Goal: Task Accomplishment & Management: Complete application form

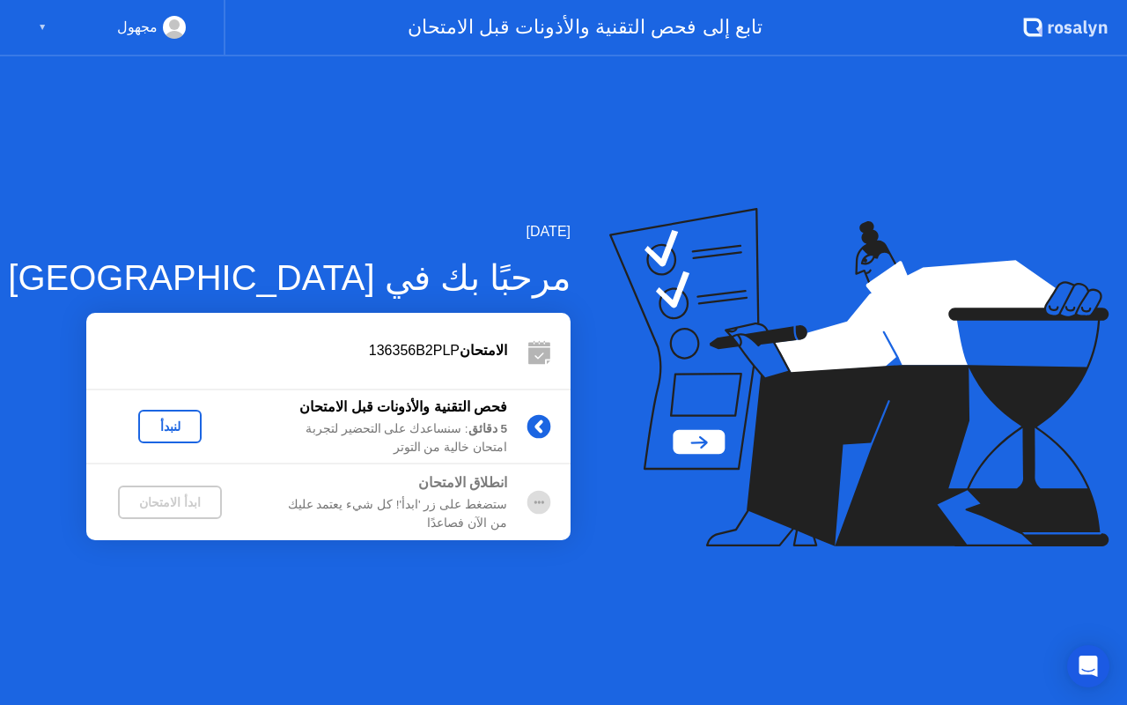
click at [176, 27] on circle at bounding box center [174, 24] width 11 height 11
click at [44, 23] on div "▼" at bounding box center [42, 27] width 9 height 23
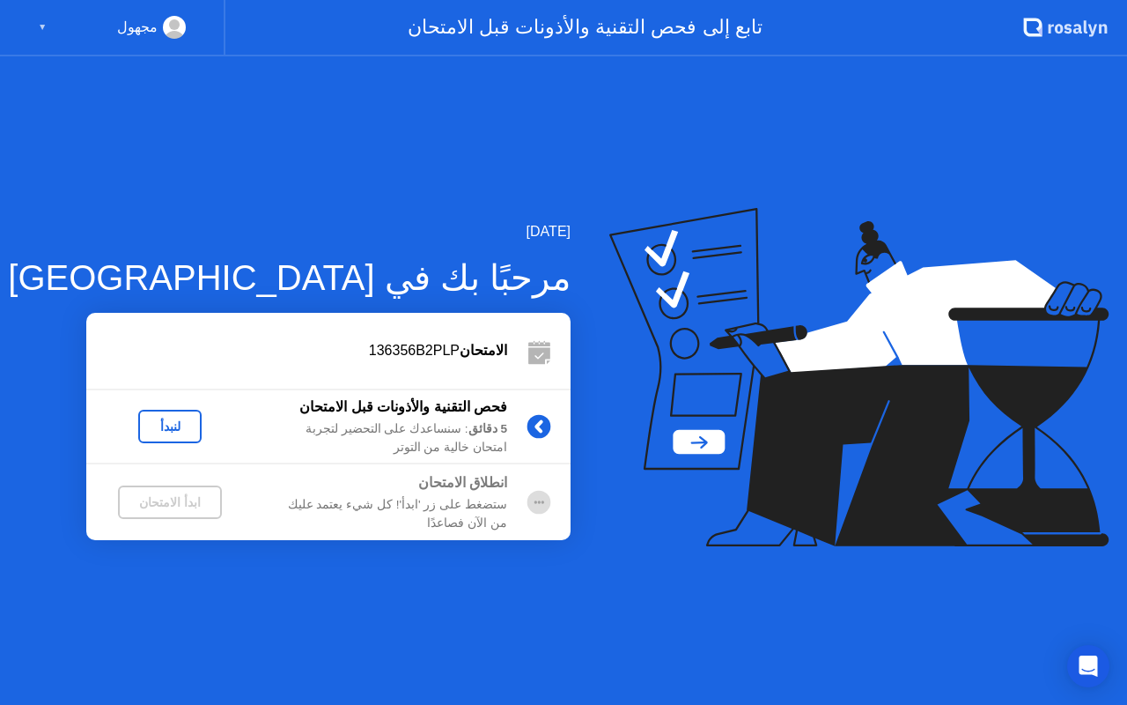
click at [181, 419] on div "لنبدأ" at bounding box center [169, 426] width 49 height 14
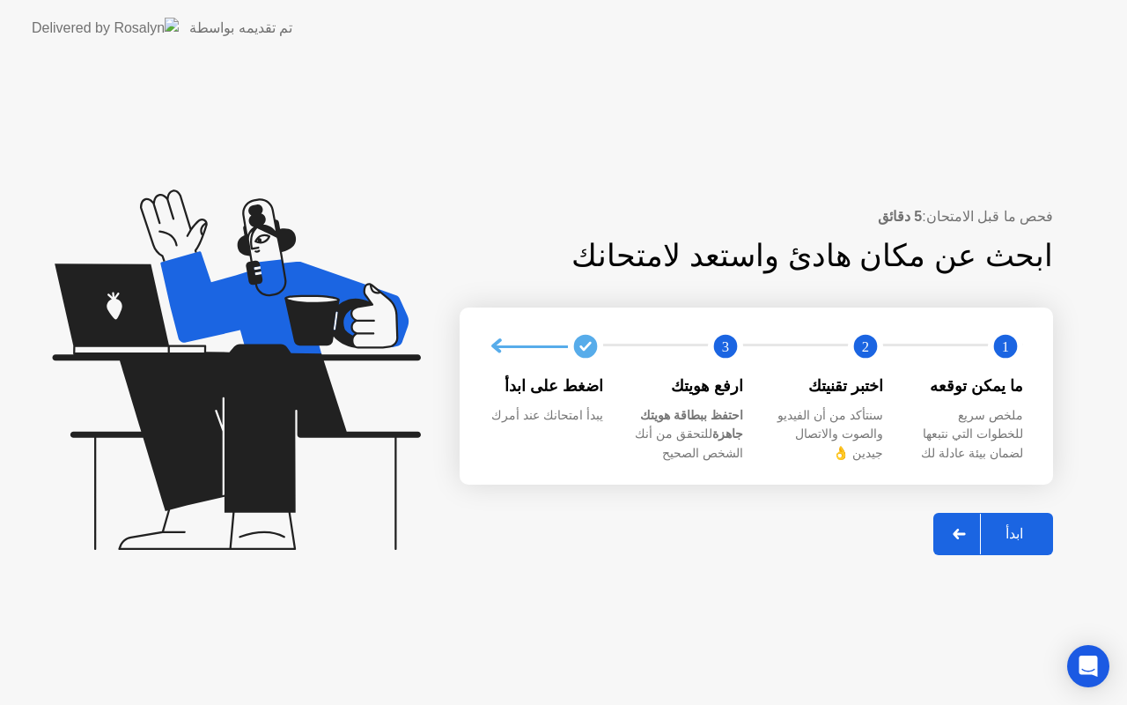
click at [1016, 531] on div "ابدأ" at bounding box center [1014, 533] width 67 height 17
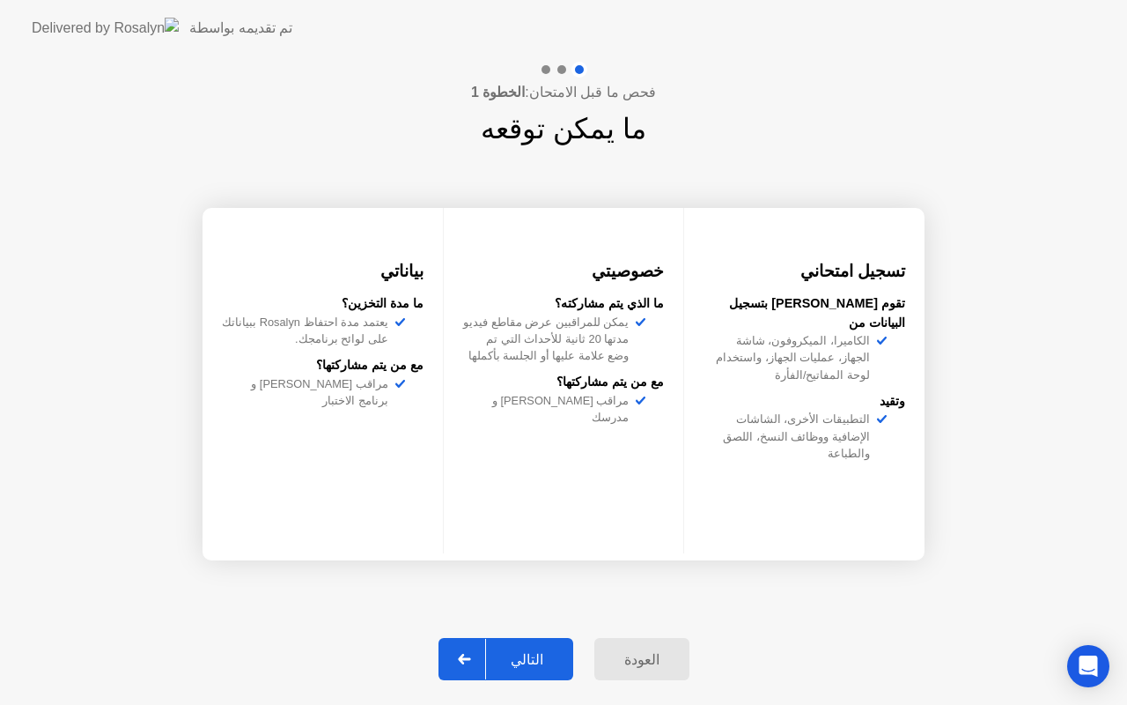
click at [535, 657] on div "التالي" at bounding box center [527, 659] width 82 height 17
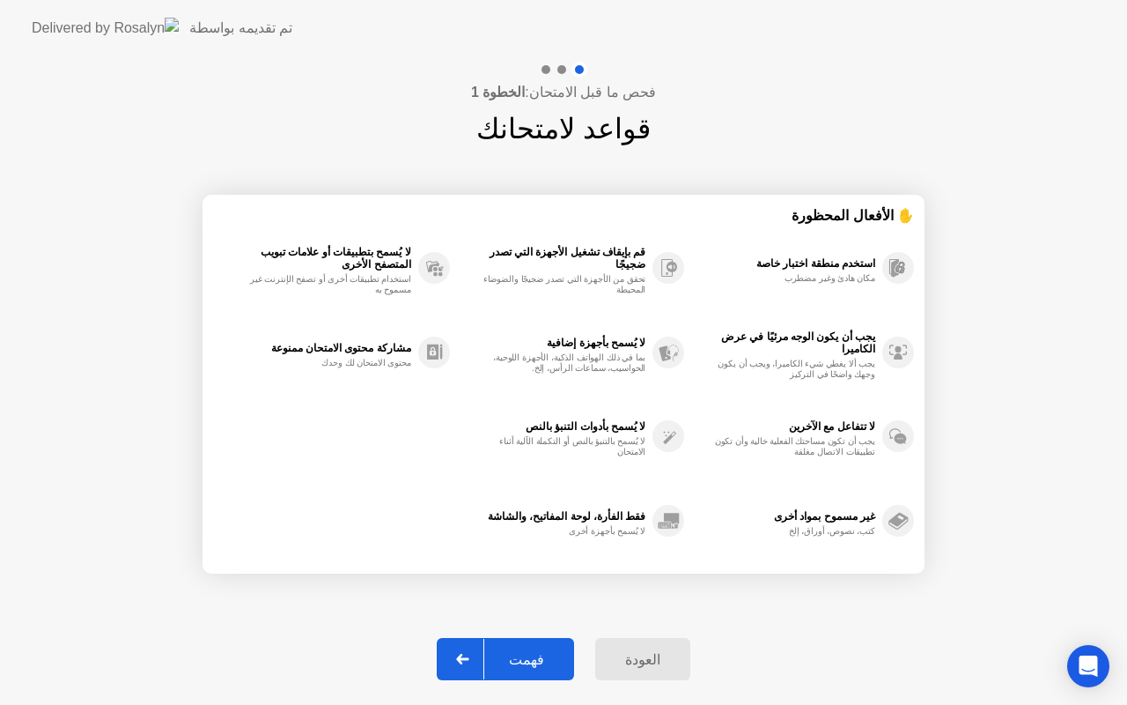
click at [531, 662] on div "فهمت" at bounding box center [526, 659] width 85 height 17
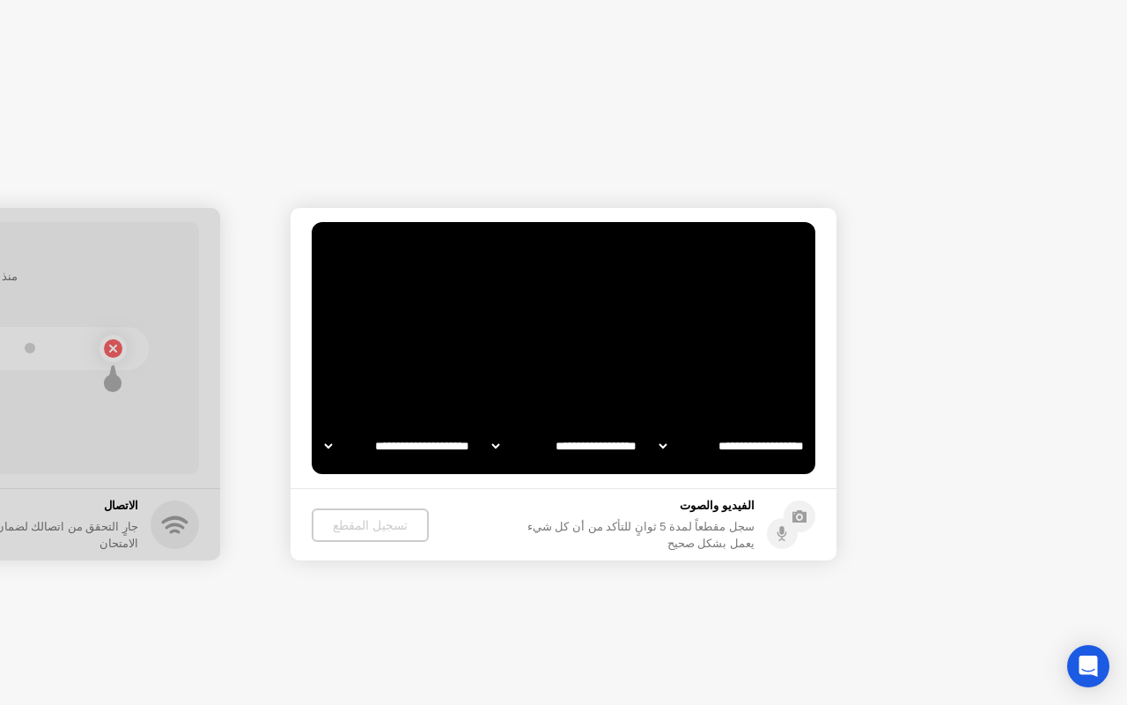
select select "**********"
select select "*******"
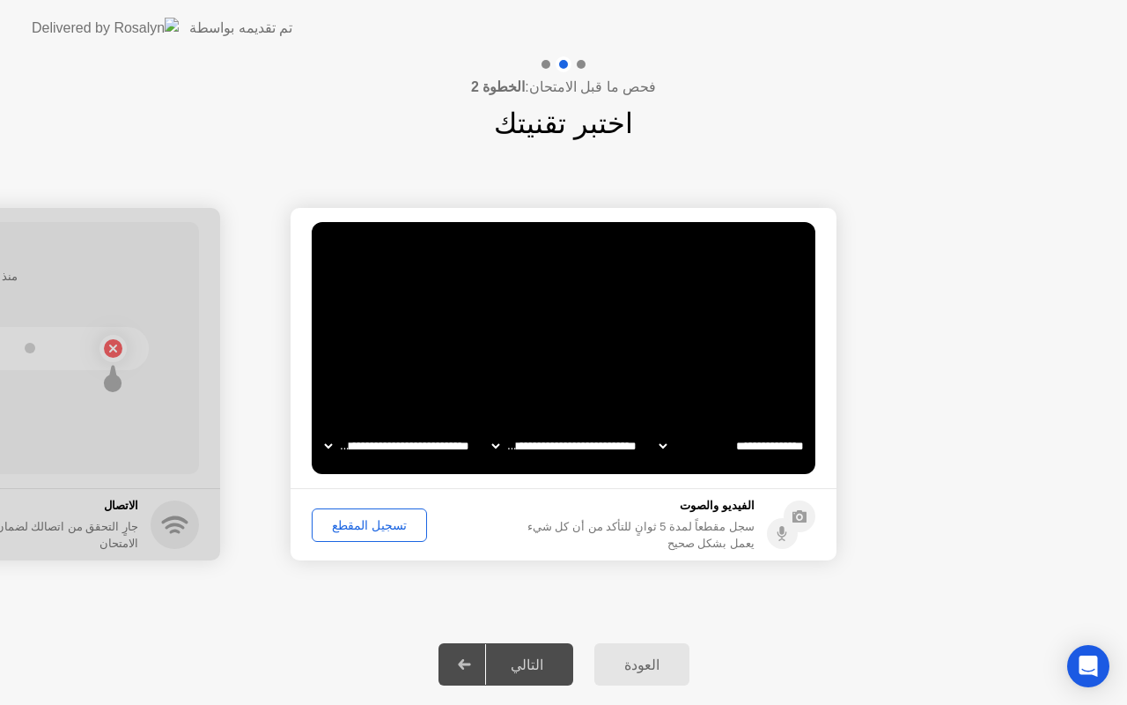
click at [530, 656] on div "التالي" at bounding box center [527, 664] width 82 height 17
click at [374, 522] on div "تسجيل المقطع" at bounding box center [369, 525] width 103 height 14
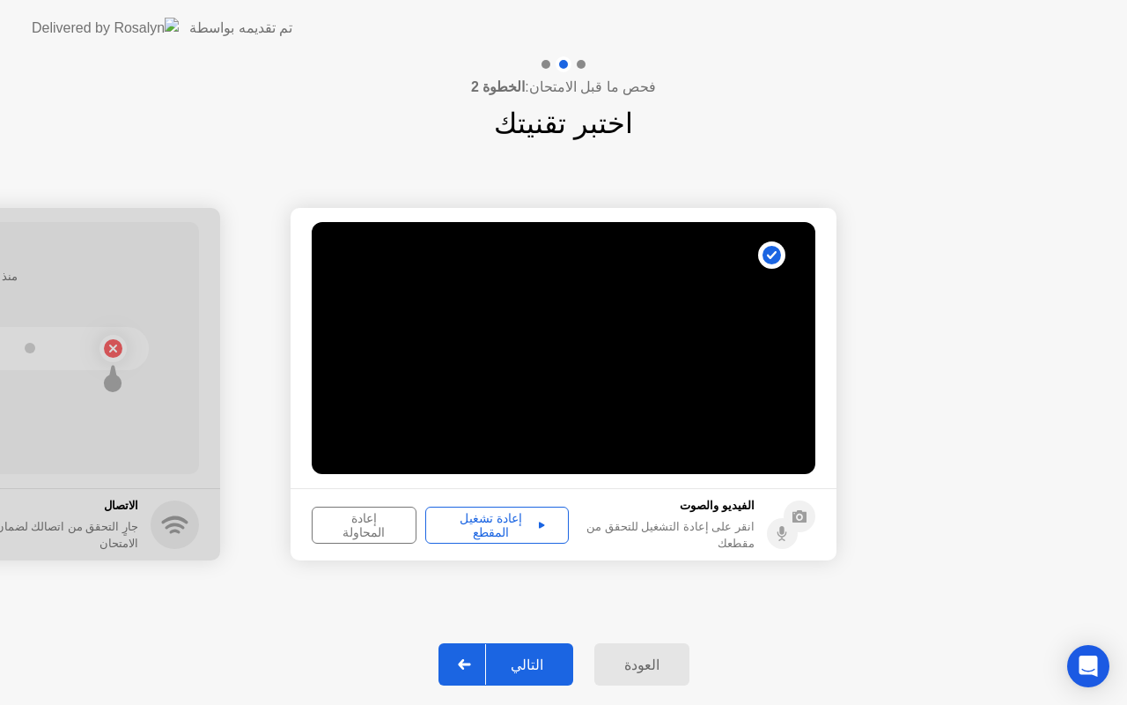
click at [506, 528] on div "إعادة تشغيل المقطع" at bounding box center [497, 525] width 131 height 28
click at [528, 665] on div "التالي" at bounding box center [527, 664] width 82 height 17
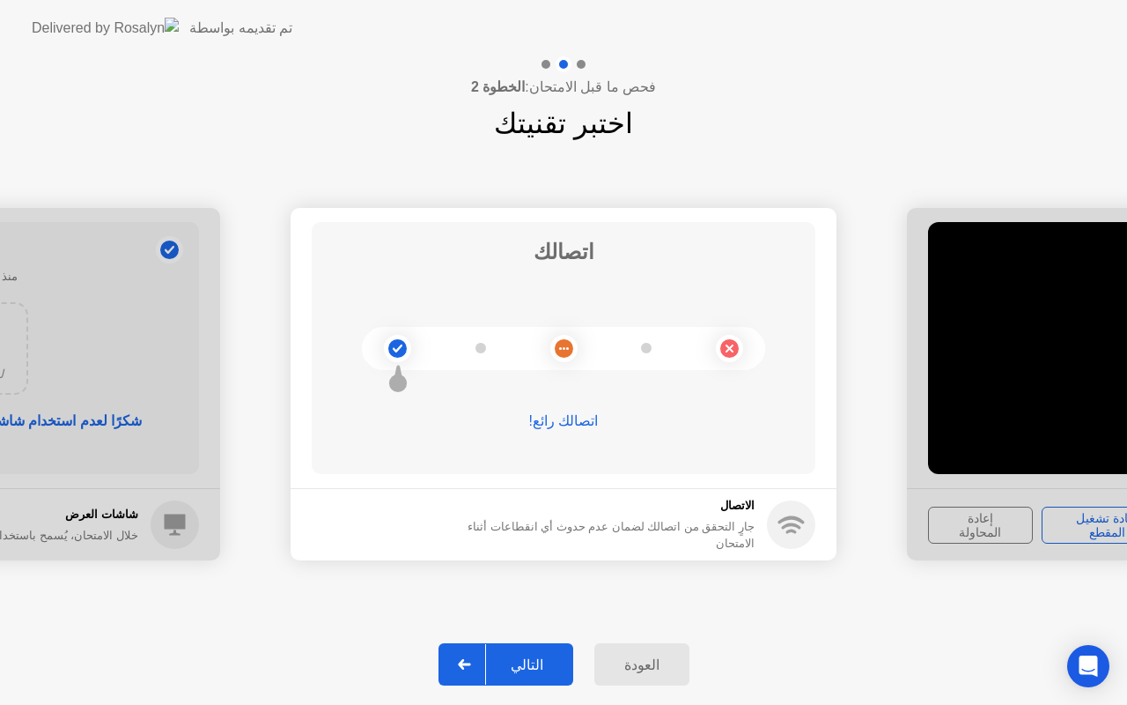
click at [528, 665] on div "التالي" at bounding box center [527, 664] width 82 height 17
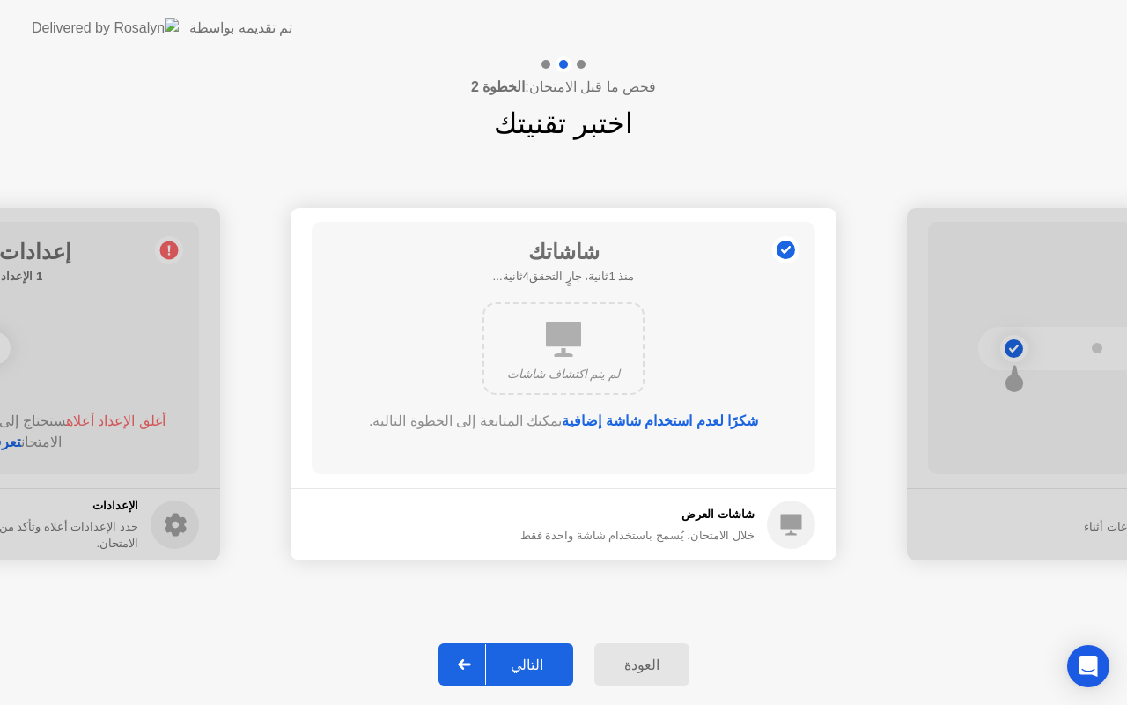
click at [528, 665] on div "التالي" at bounding box center [527, 664] width 82 height 17
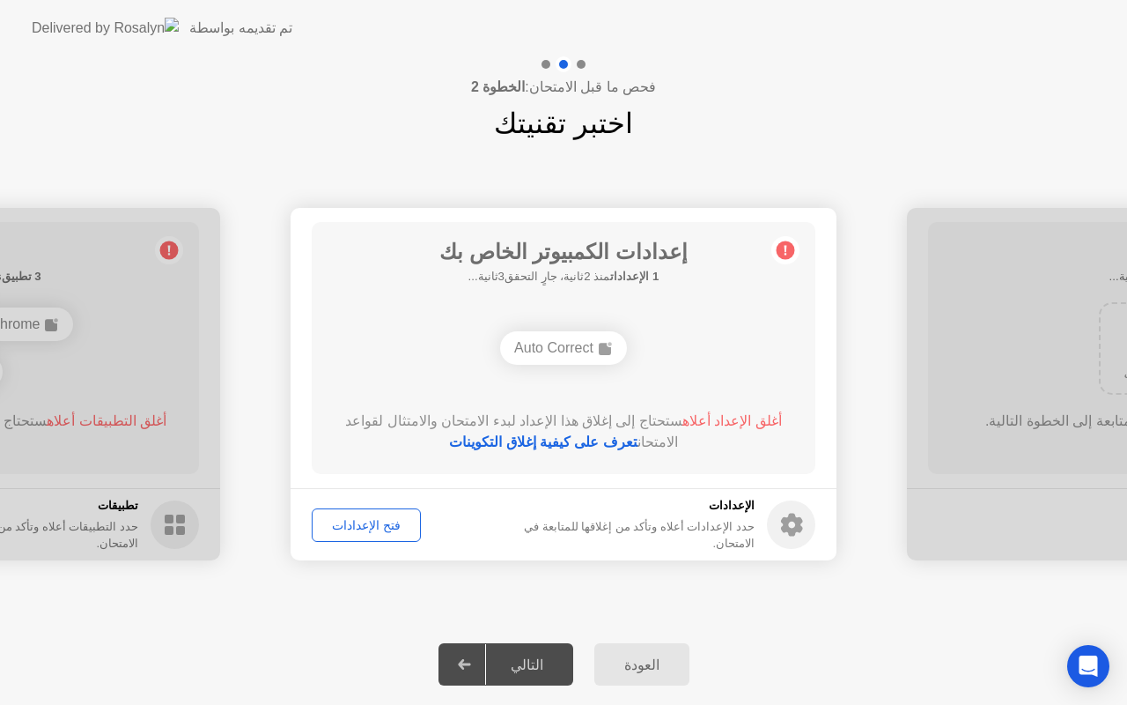
click at [547, 347] on div "Auto Correct" at bounding box center [563, 347] width 127 height 33
click at [379, 532] on div "فتح الإعدادات" at bounding box center [366, 525] width 97 height 14
click at [782, 529] on icon at bounding box center [792, 525] width 22 height 23
click at [558, 339] on div "Auto Correct" at bounding box center [563, 347] width 127 height 33
click at [558, 350] on div "Auto Correct" at bounding box center [563, 347] width 127 height 33
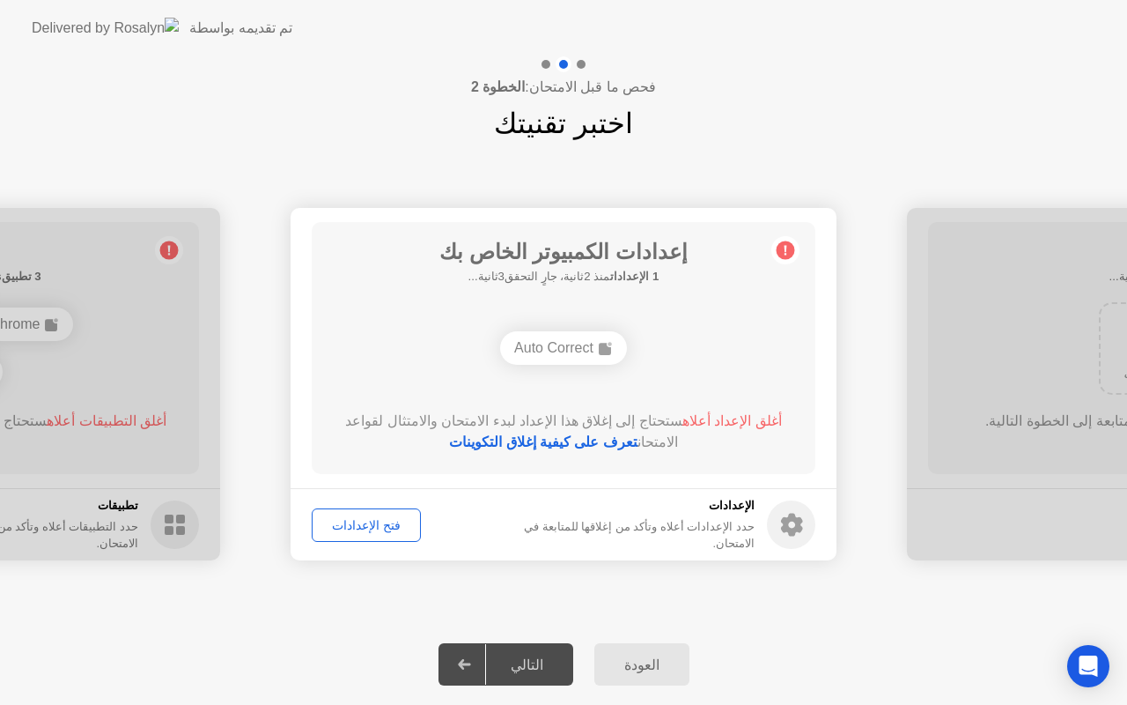
click at [558, 350] on div "Auto Correct" at bounding box center [563, 347] width 127 height 33
click at [558, 338] on div "Auto Correct" at bounding box center [563, 347] width 127 height 33
click at [591, 443] on link "تعرف على كيفية إغلاق التكوينات" at bounding box center [543, 441] width 188 height 15
click at [372, 518] on div "فتح الإعدادات" at bounding box center [366, 525] width 97 height 14
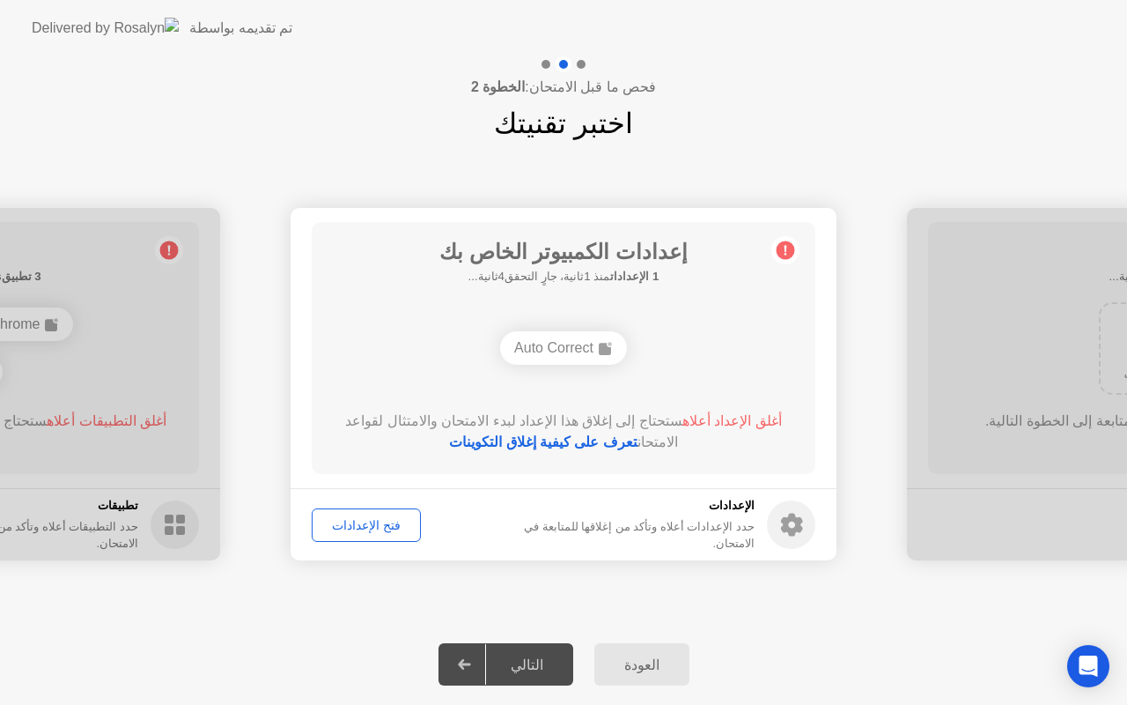
click at [787, 253] on circle at bounding box center [786, 250] width 18 height 18
click at [787, 252] on circle at bounding box center [786, 250] width 18 height 18
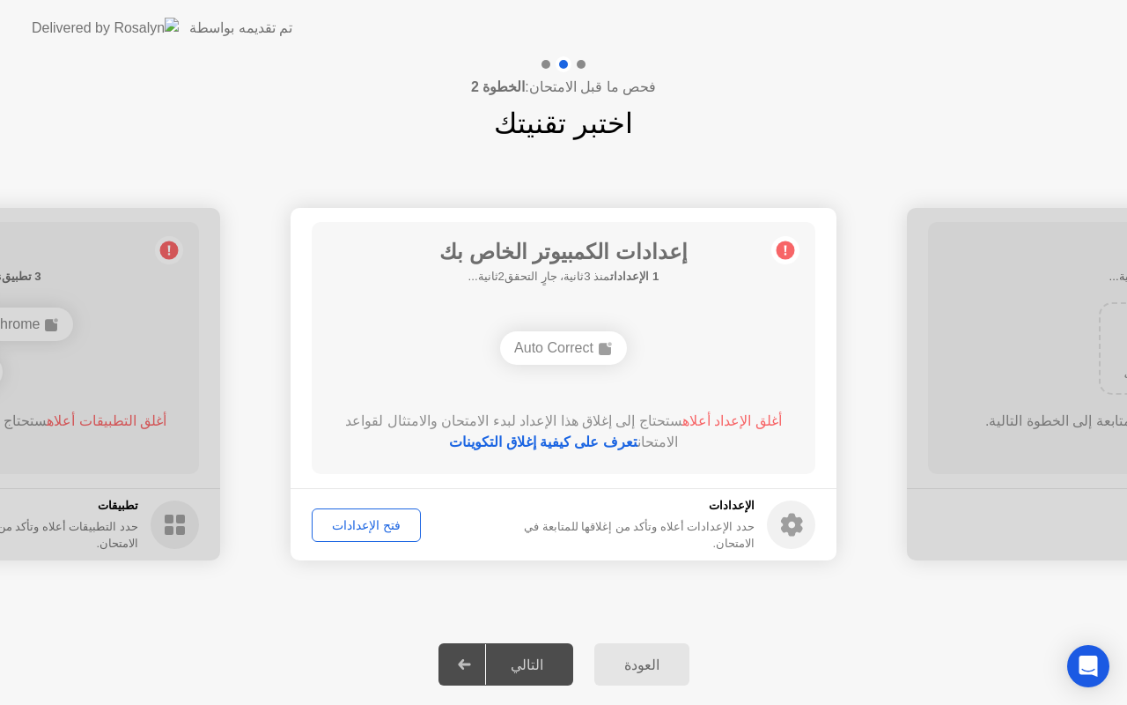
click at [786, 252] on circle at bounding box center [786, 250] width 18 height 18
click at [793, 523] on circle at bounding box center [791, 524] width 48 height 48
click at [367, 528] on div "فتح الإعدادات" at bounding box center [366, 525] width 97 height 14
click at [527, 661] on div "التالي" at bounding box center [527, 664] width 82 height 17
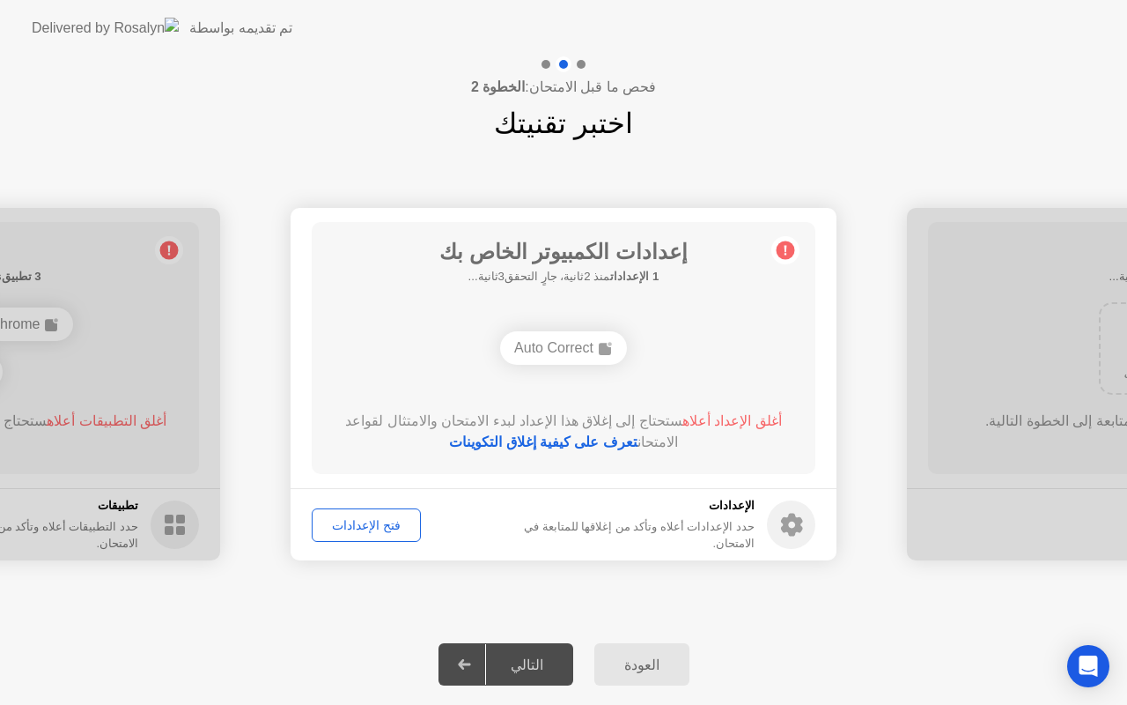
click at [556, 349] on div "Auto Correct" at bounding box center [563, 347] width 127 height 33
click at [360, 527] on div "فتح الإعدادات" at bounding box center [366, 525] width 97 height 14
click at [785, 246] on icon at bounding box center [786, 251] width 3 height 10
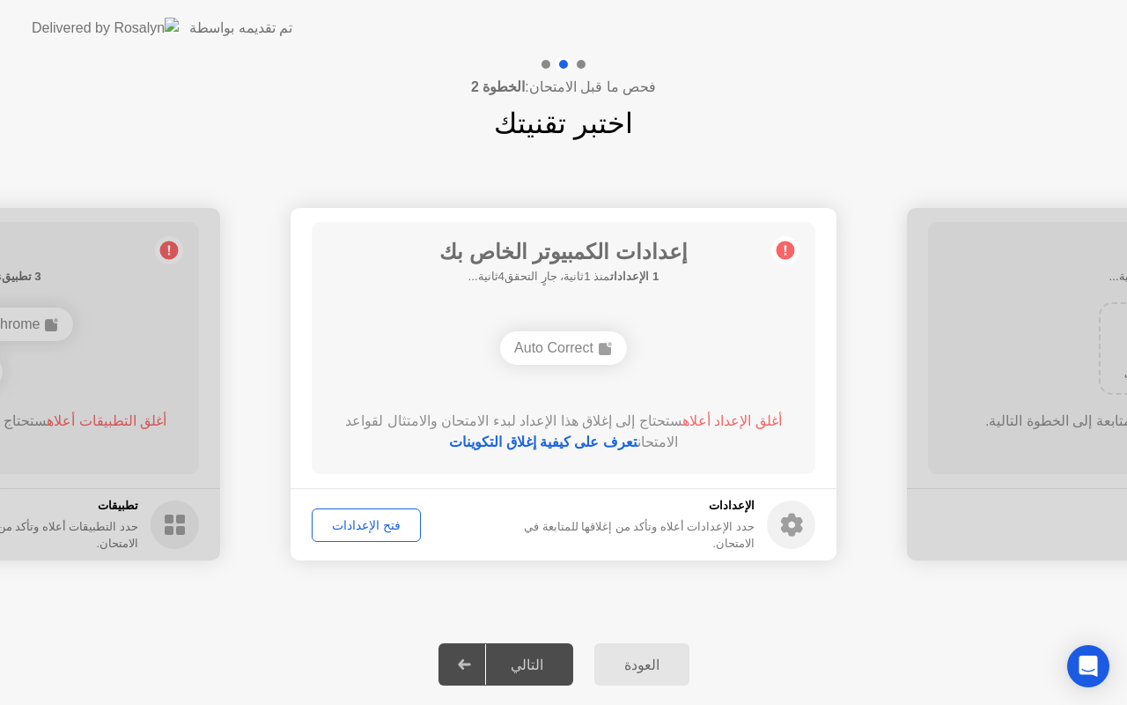
click at [785, 246] on icon at bounding box center [786, 251] width 3 height 10
click at [641, 278] on b "1 الإعدادات" at bounding box center [634, 276] width 48 height 13
click at [732, 423] on span "أغلق الإعداد أعلاه" at bounding box center [733, 420] width 100 height 15
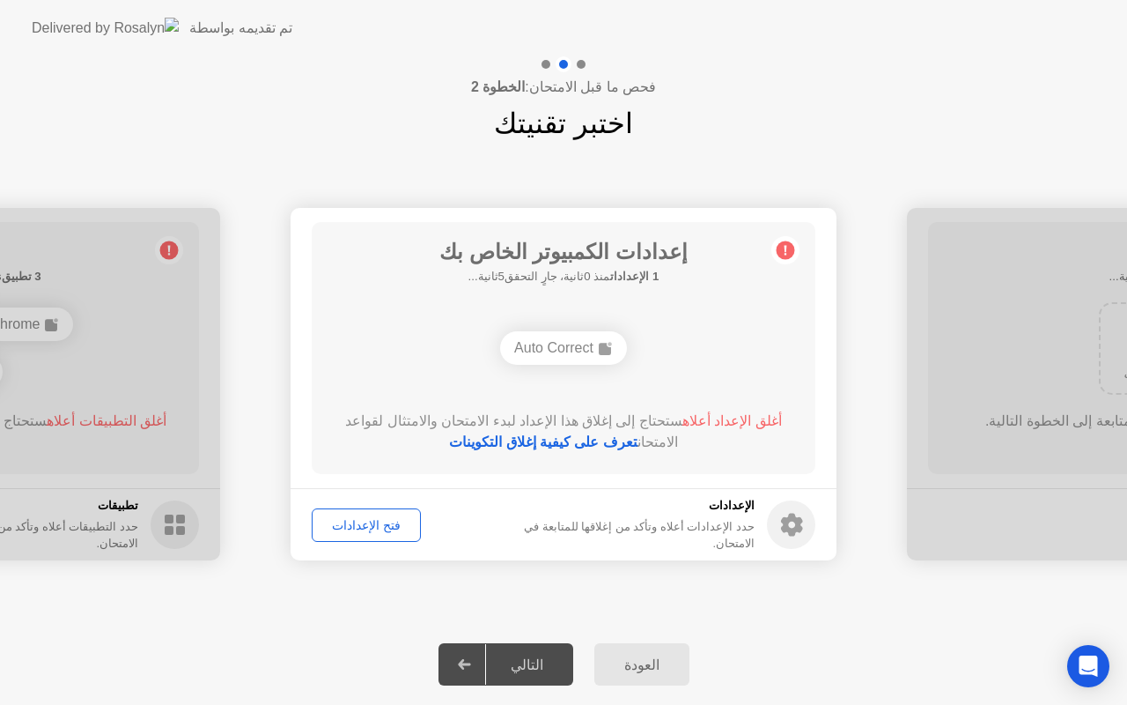
click at [732, 423] on span "أغلق الإعداد أعلاه" at bounding box center [733, 420] width 100 height 15
click at [750, 153] on div "**********" at bounding box center [563, 383] width 1127 height 479
click at [538, 350] on div "Auto Correct" at bounding box center [563, 347] width 127 height 33
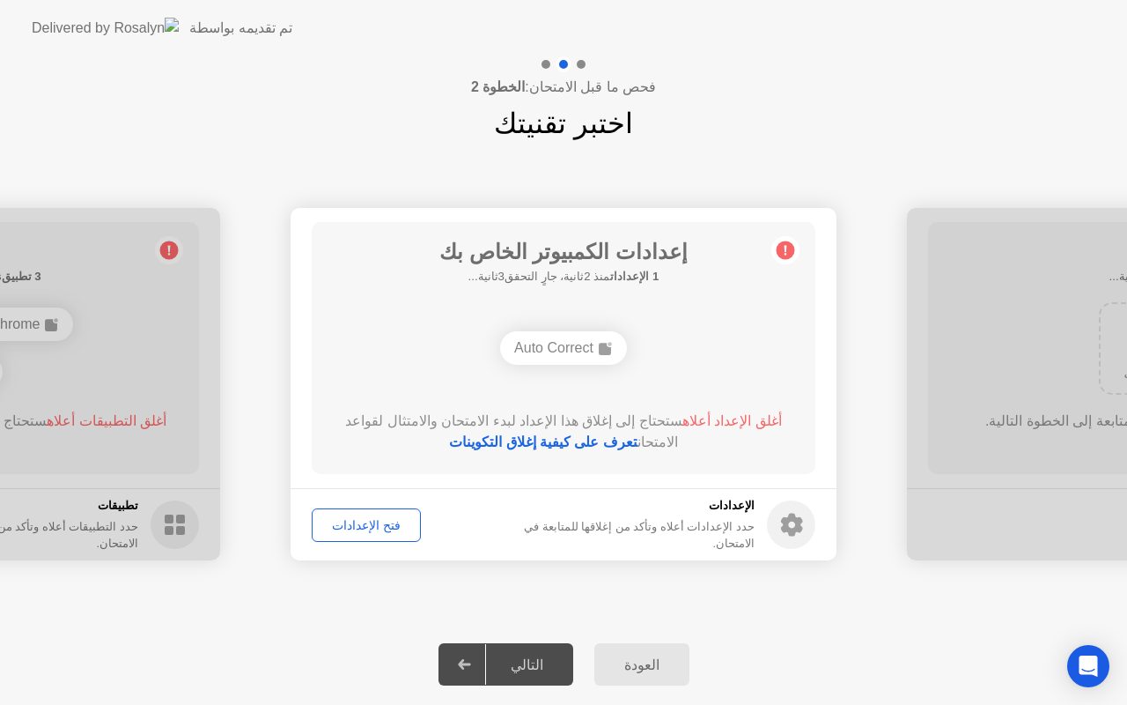
click at [538, 350] on div "Auto Correct" at bounding box center [563, 347] width 127 height 33
click at [368, 526] on div "فتح الإعدادات" at bounding box center [366, 525] width 97 height 14
click at [793, 515] on icon at bounding box center [792, 525] width 22 height 23
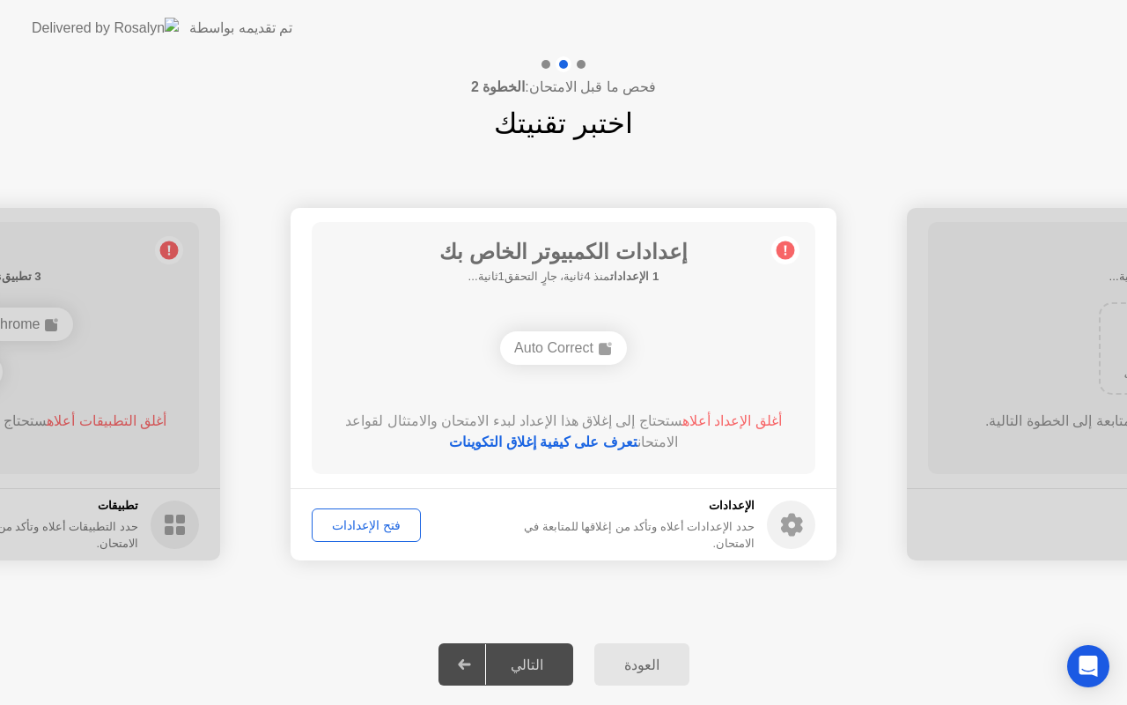
click at [793, 515] on icon at bounding box center [792, 525] width 22 height 23
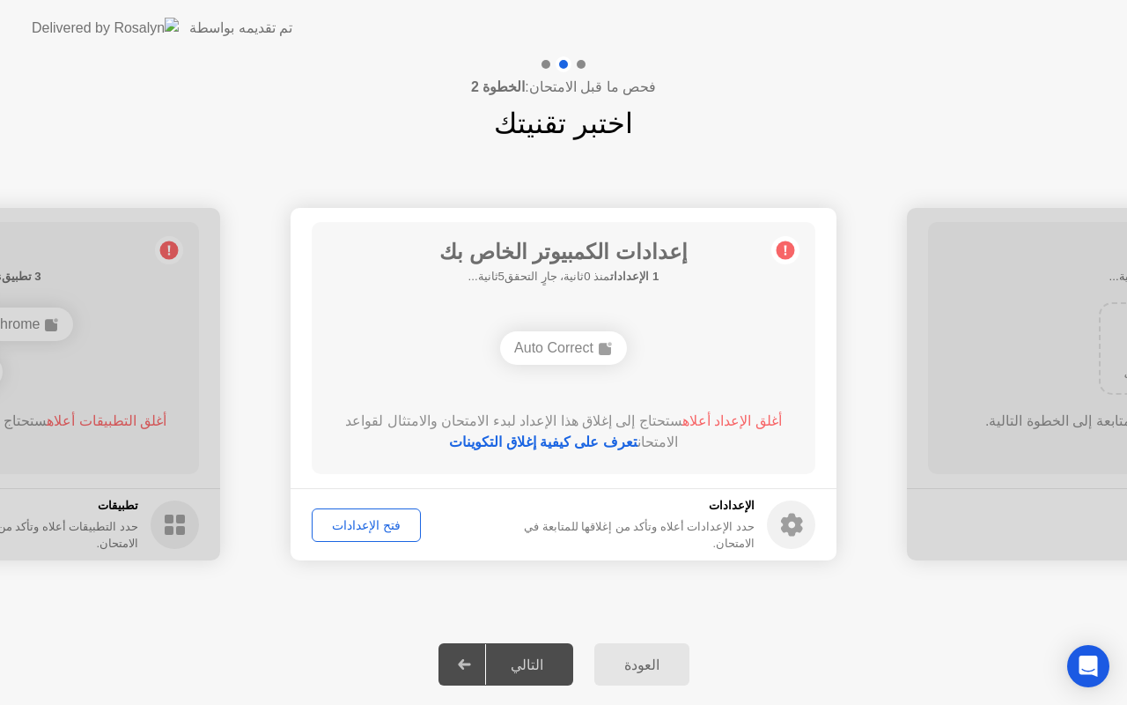
click at [793, 515] on icon at bounding box center [792, 525] width 22 height 23
click at [593, 335] on div "Auto Correct" at bounding box center [563, 347] width 127 height 33
click at [587, 344] on div "Auto Correct" at bounding box center [563, 347] width 127 height 33
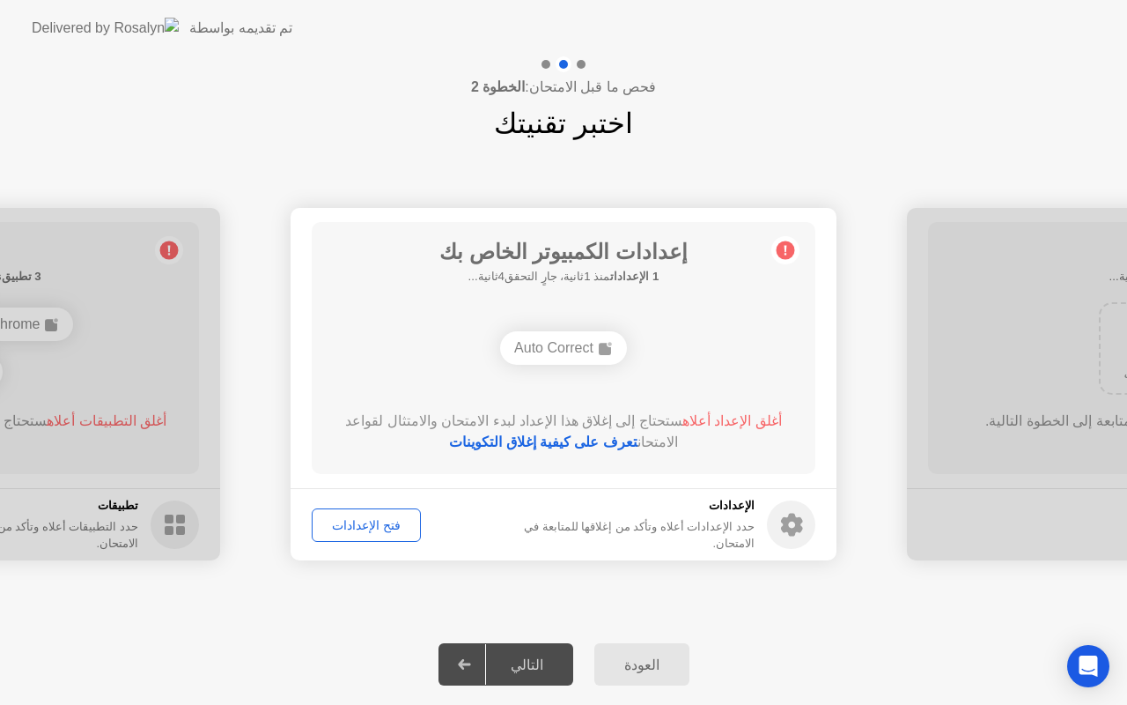
click at [587, 344] on div "Auto Correct" at bounding box center [563, 347] width 127 height 33
click at [584, 344] on div "Auto Correct" at bounding box center [563, 347] width 127 height 33
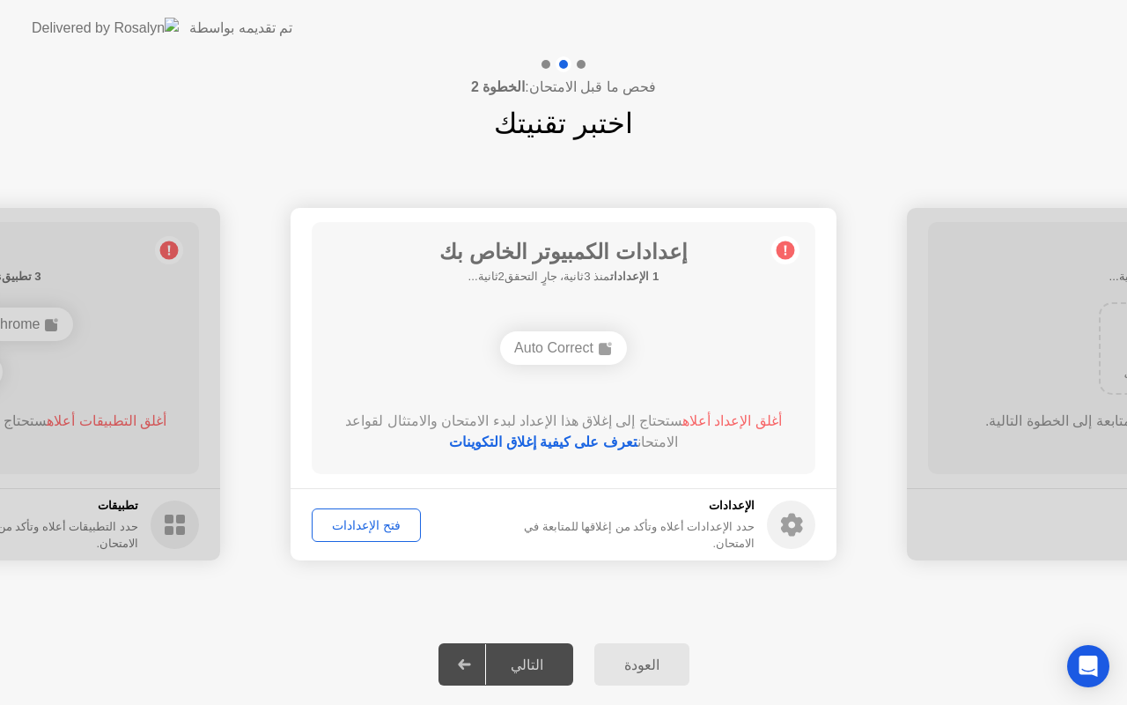
click at [584, 344] on div "Auto Correct" at bounding box center [563, 347] width 127 height 33
click at [735, 418] on span "أغلق الإعداد أعلاه" at bounding box center [733, 420] width 100 height 15
click at [787, 248] on circle at bounding box center [786, 250] width 18 height 18
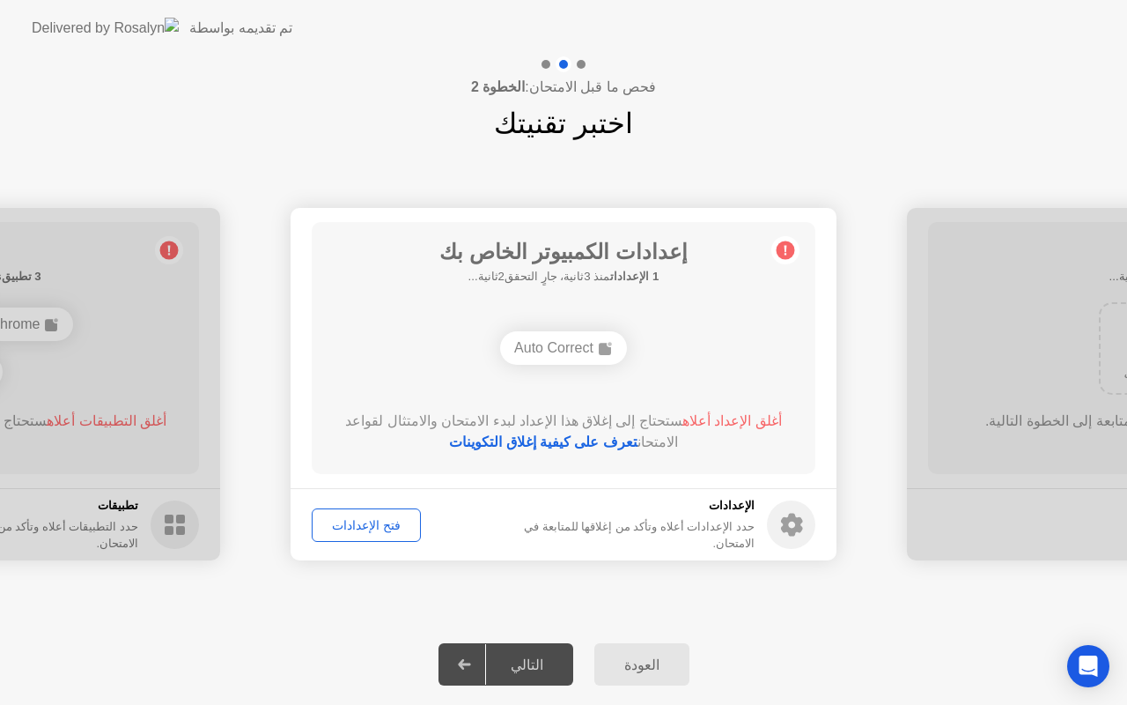
click at [787, 248] on circle at bounding box center [786, 250] width 18 height 18
click at [530, 440] on link "تعرف على كيفية إغلاق التكوينات" at bounding box center [543, 441] width 188 height 15
click at [372, 526] on div "فتح الإعدادات" at bounding box center [366, 525] width 97 height 14
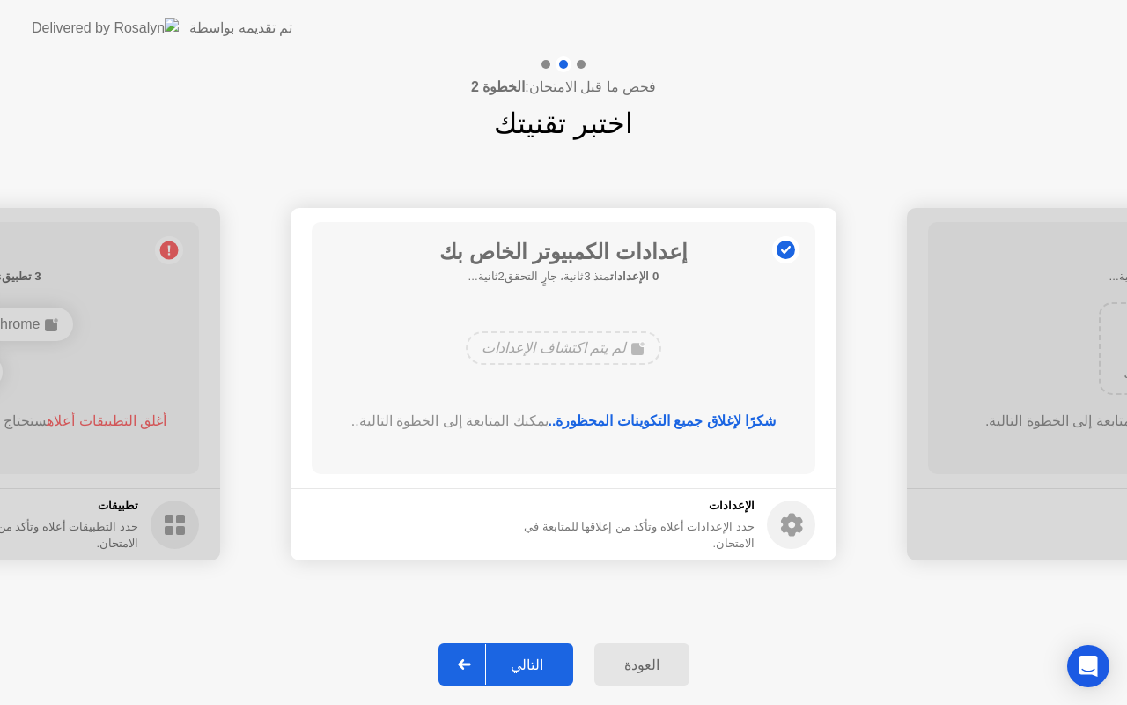
click at [533, 656] on div "التالي" at bounding box center [527, 664] width 82 height 17
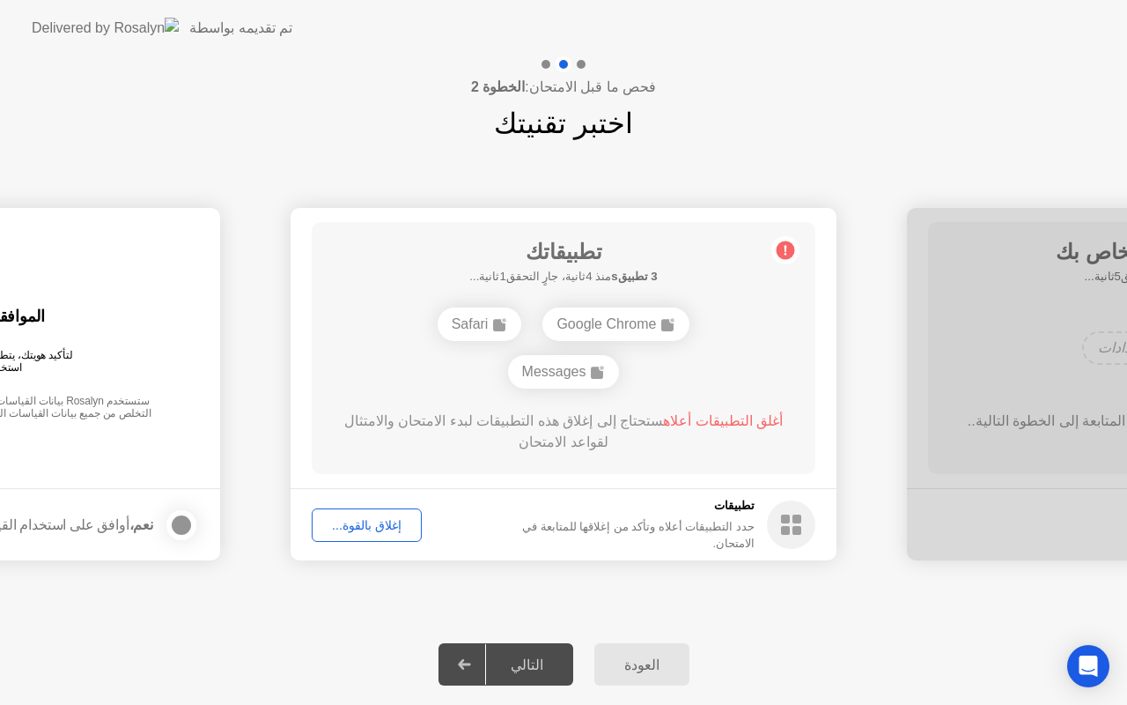
click at [472, 321] on div "Safari" at bounding box center [480, 323] width 85 height 33
click at [374, 520] on div "إغلاق بالقوة..." at bounding box center [367, 525] width 98 height 14
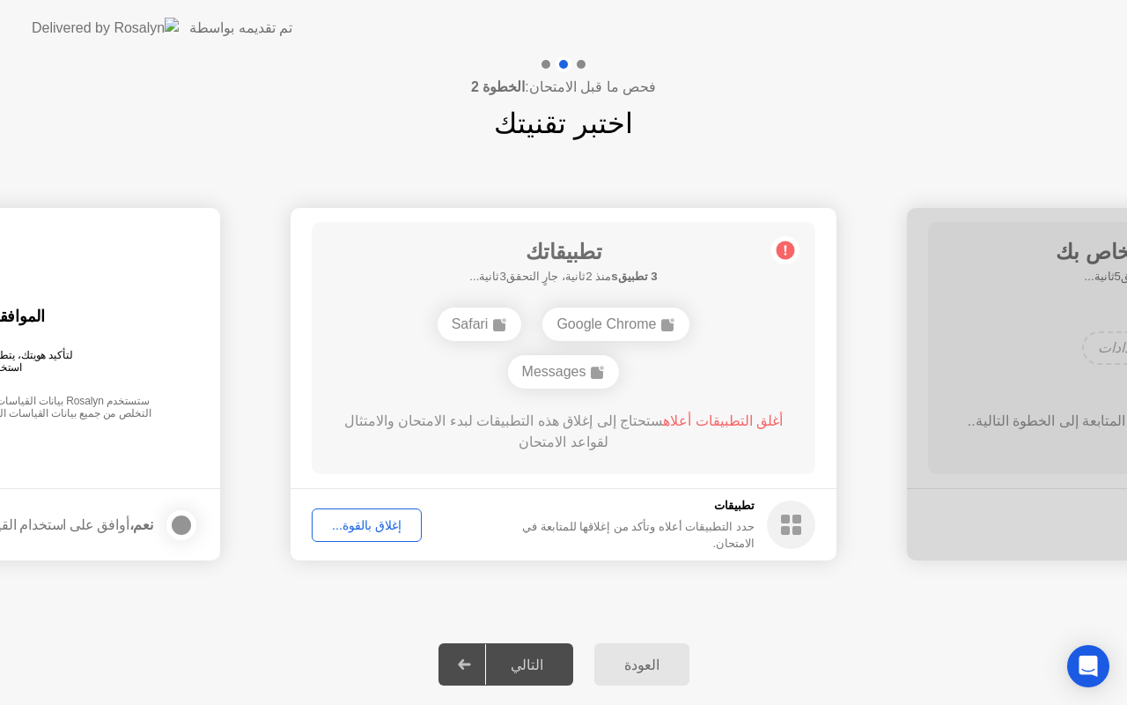
click at [585, 421] on div "أغلق التطبيقات أعلاه ستحتاج إلى إغلاق هذه التطبيقات لبدء الامتحان والامتثال لقو…" at bounding box center [564, 431] width 454 height 42
click at [585, 440] on div "أغلق التطبيقات أعلاه ستحتاج إلى إغلاق هذه التطبيقات لبدء الامتحان والامتثال لقو…" at bounding box center [564, 431] width 454 height 42
click at [727, 416] on span "أغلق التطبيقات أعلاه" at bounding box center [723, 420] width 120 height 15
click at [726, 416] on span "أغلق التطبيقات أعلاه" at bounding box center [723, 420] width 120 height 15
click at [794, 533] on rect at bounding box center [797, 530] width 9 height 9
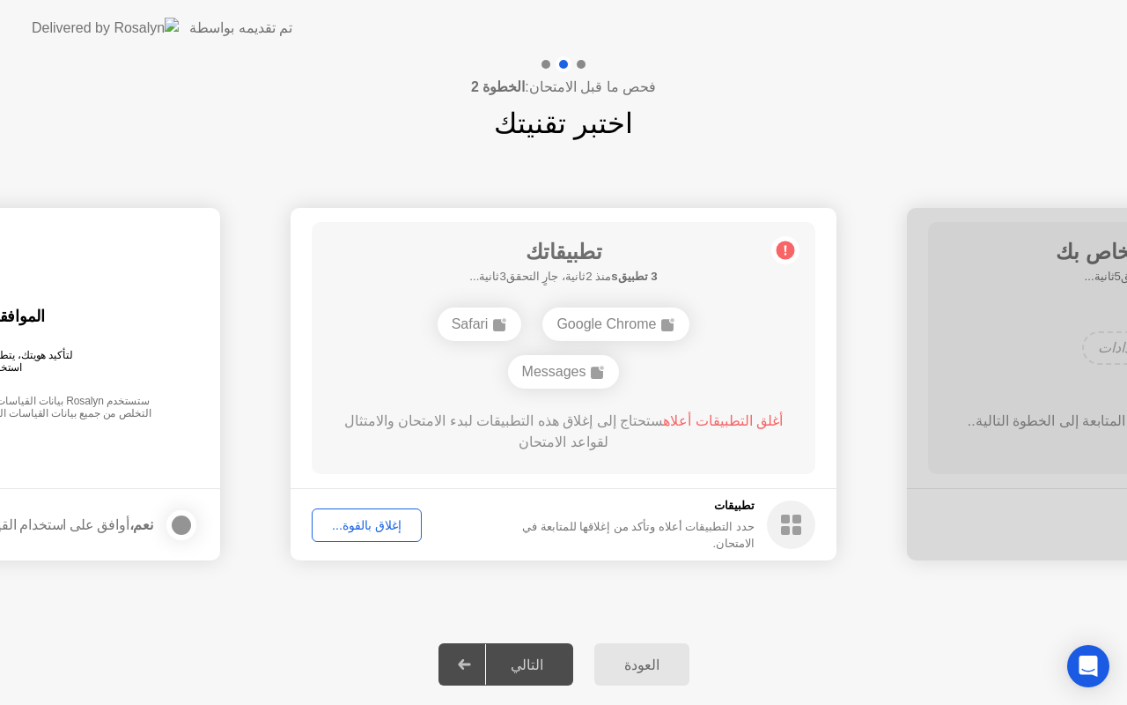
click at [725, 513] on h5 "تطبيقات" at bounding box center [621, 506] width 267 height 18
click at [695, 526] on div "حدد التطبيقات أعلاه وتأكد من إغلاقها للمتابعة في الامتحان." at bounding box center [621, 534] width 267 height 33
click at [787, 253] on circle at bounding box center [786, 250] width 18 height 18
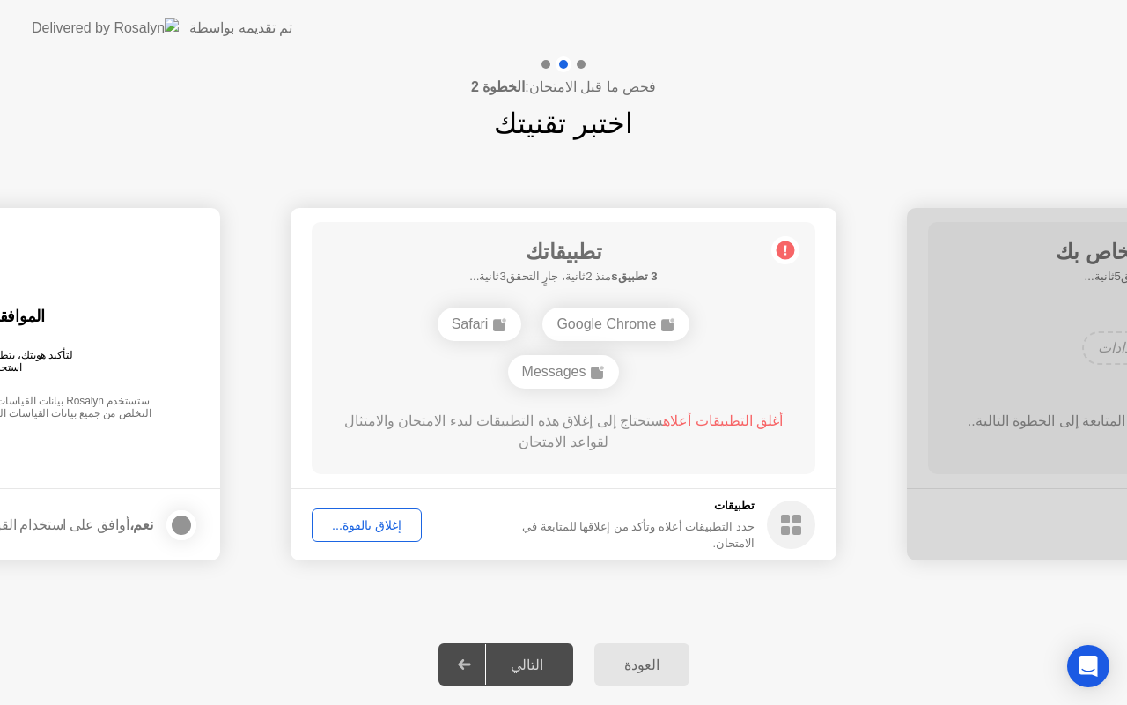
click at [787, 253] on circle at bounding box center [786, 250] width 18 height 18
click at [484, 326] on div "Safari" at bounding box center [480, 323] width 85 height 33
click at [373, 522] on div "إغلاق بالقوة..." at bounding box center [367, 525] width 98 height 14
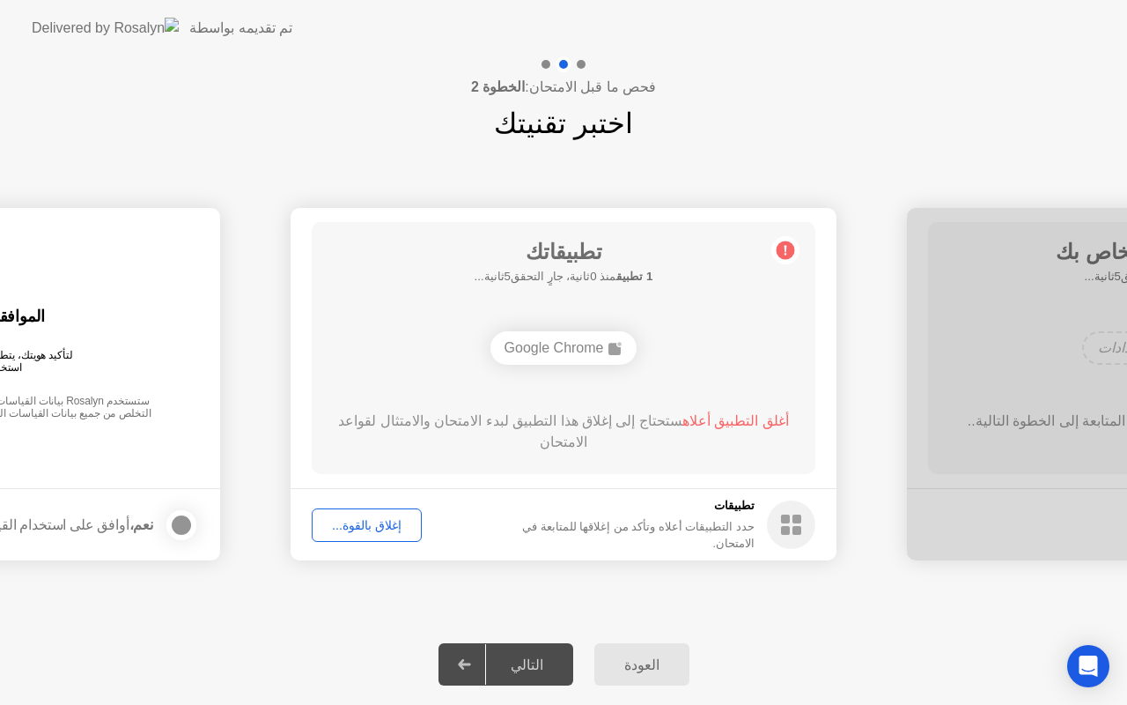
click at [358, 522] on div "إغلاق بالقوة..." at bounding box center [367, 525] width 98 height 14
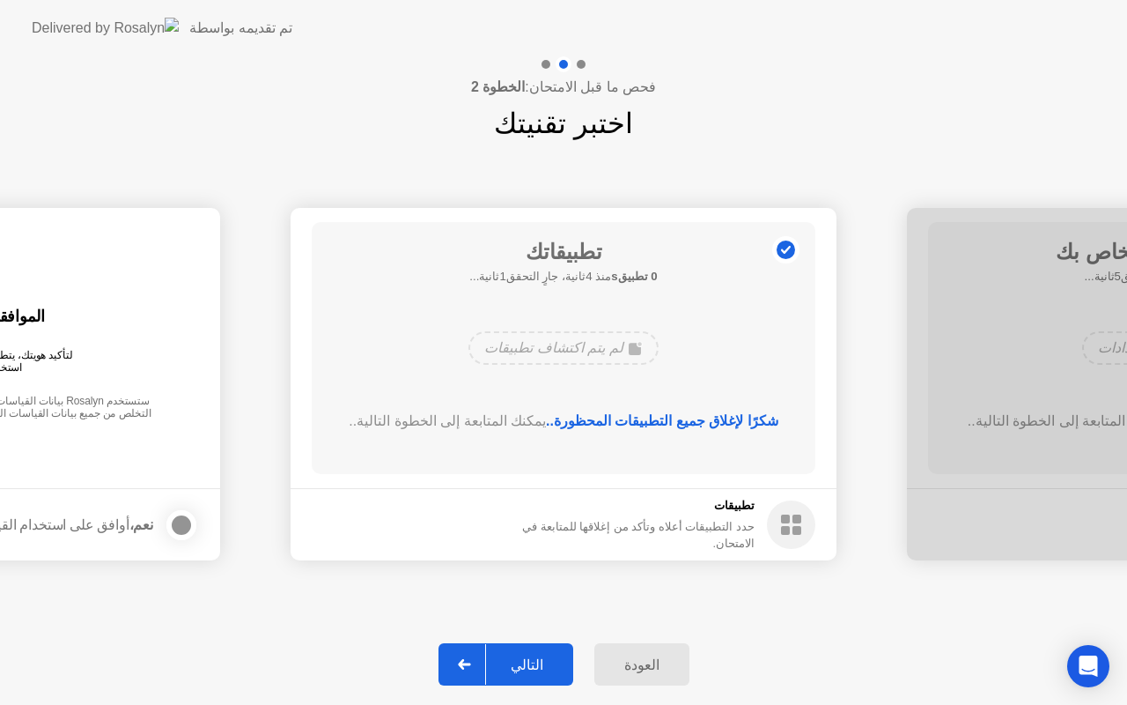
click at [528, 661] on div "التالي" at bounding box center [527, 664] width 82 height 17
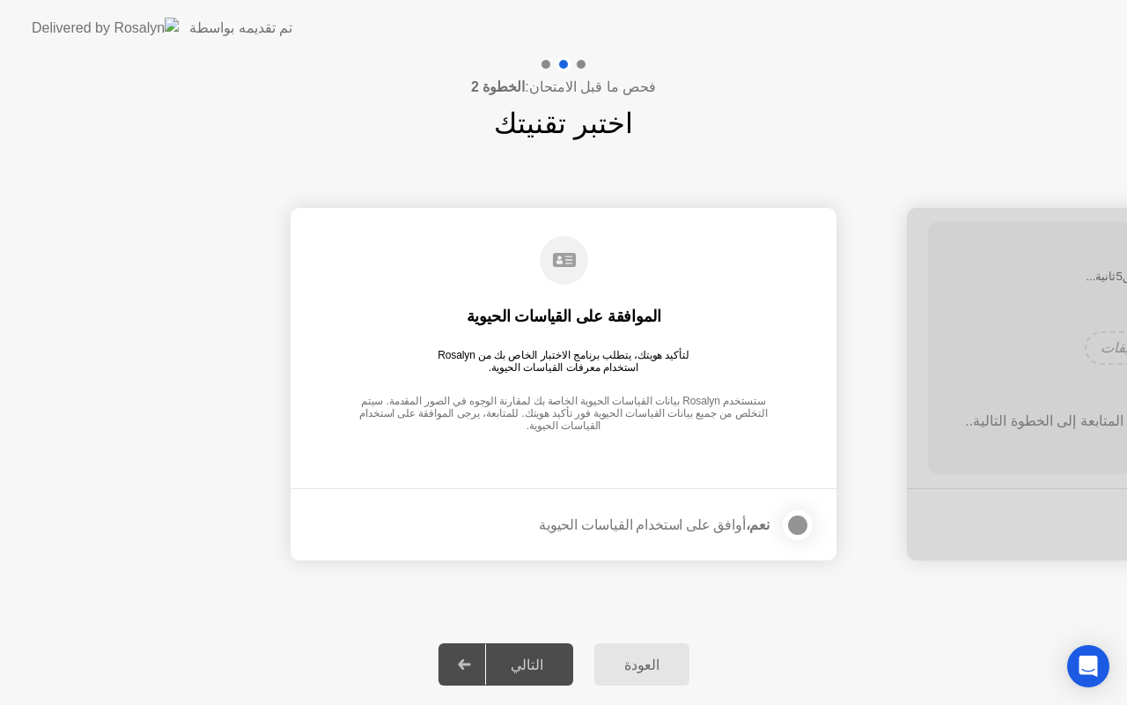
click at [791, 526] on div at bounding box center [797, 524] width 21 height 21
click at [536, 656] on div "التالي" at bounding box center [527, 664] width 82 height 17
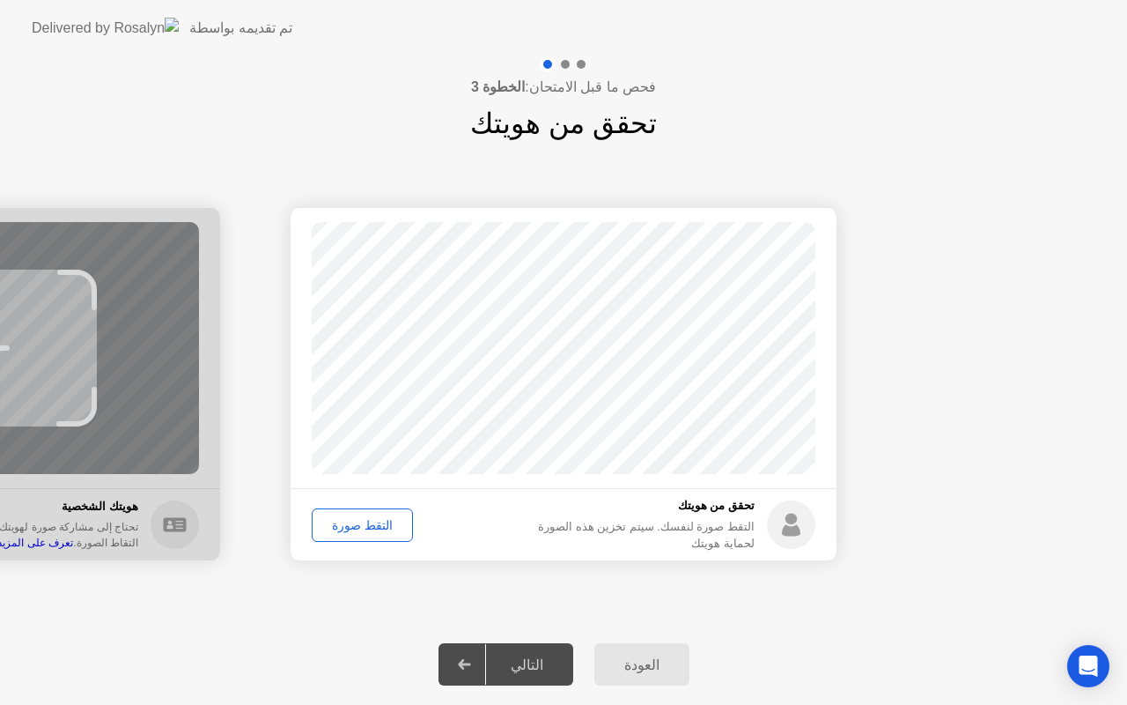
click at [365, 521] on div "التقط صورة" at bounding box center [362, 525] width 89 height 14
click at [534, 671] on div "التالي" at bounding box center [527, 664] width 82 height 17
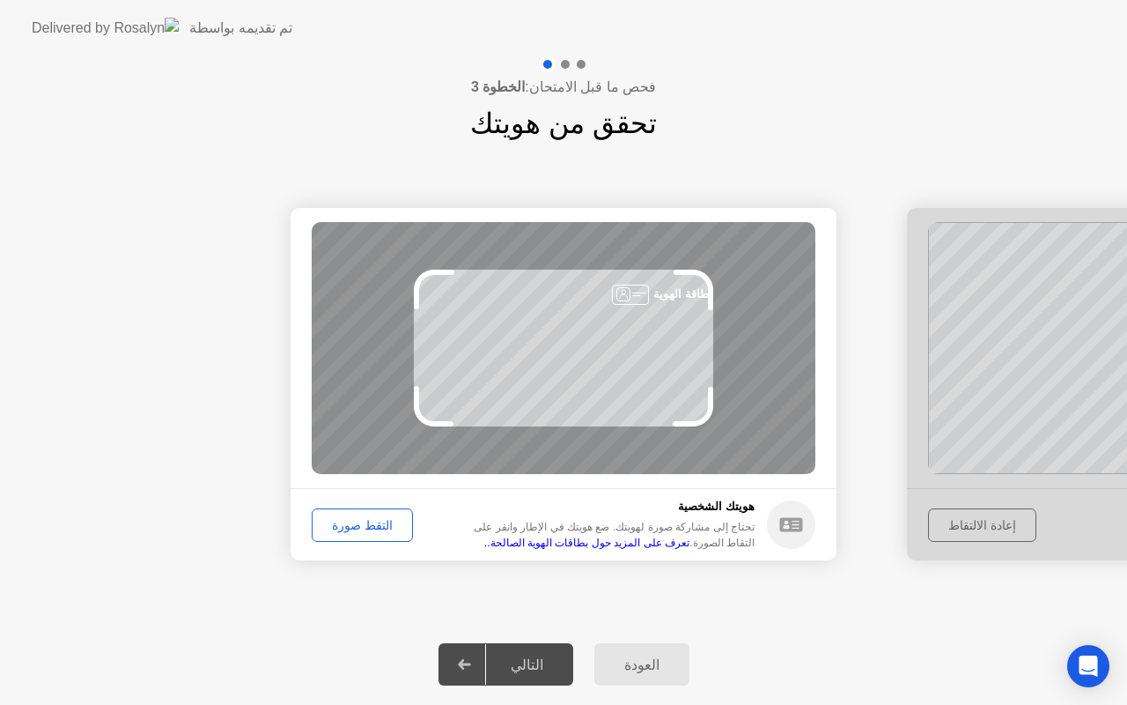
click at [354, 522] on div "التقط صورة" at bounding box center [362, 525] width 89 height 14
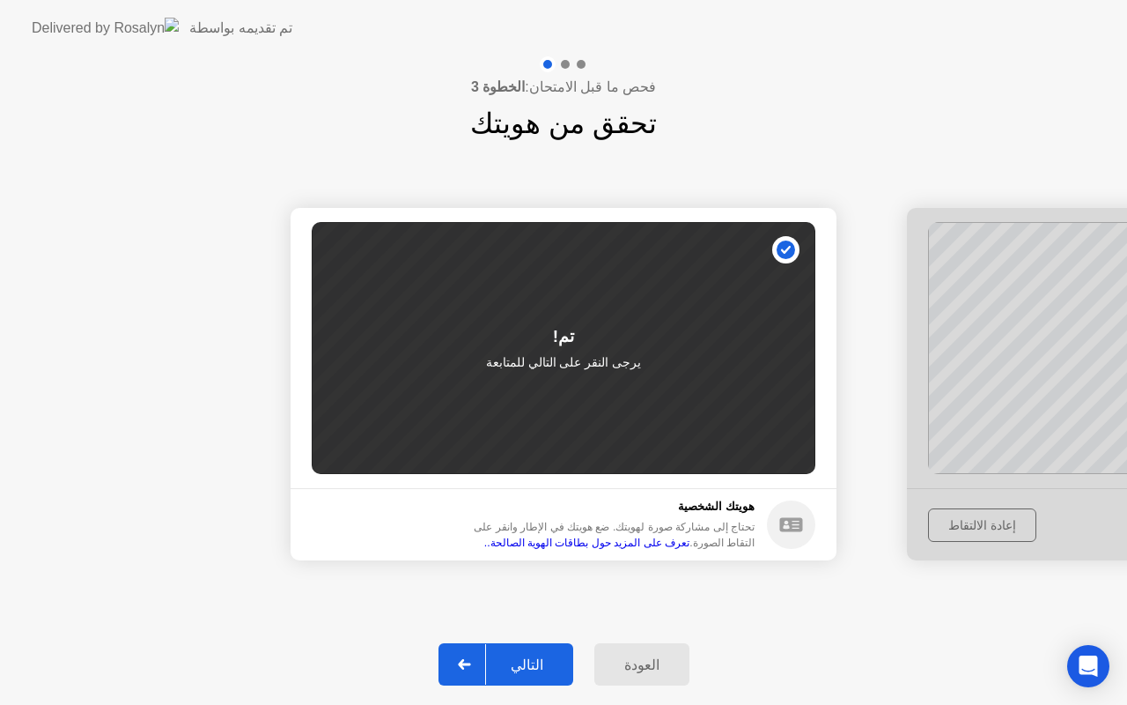
click at [522, 662] on div "التالي" at bounding box center [527, 664] width 82 height 17
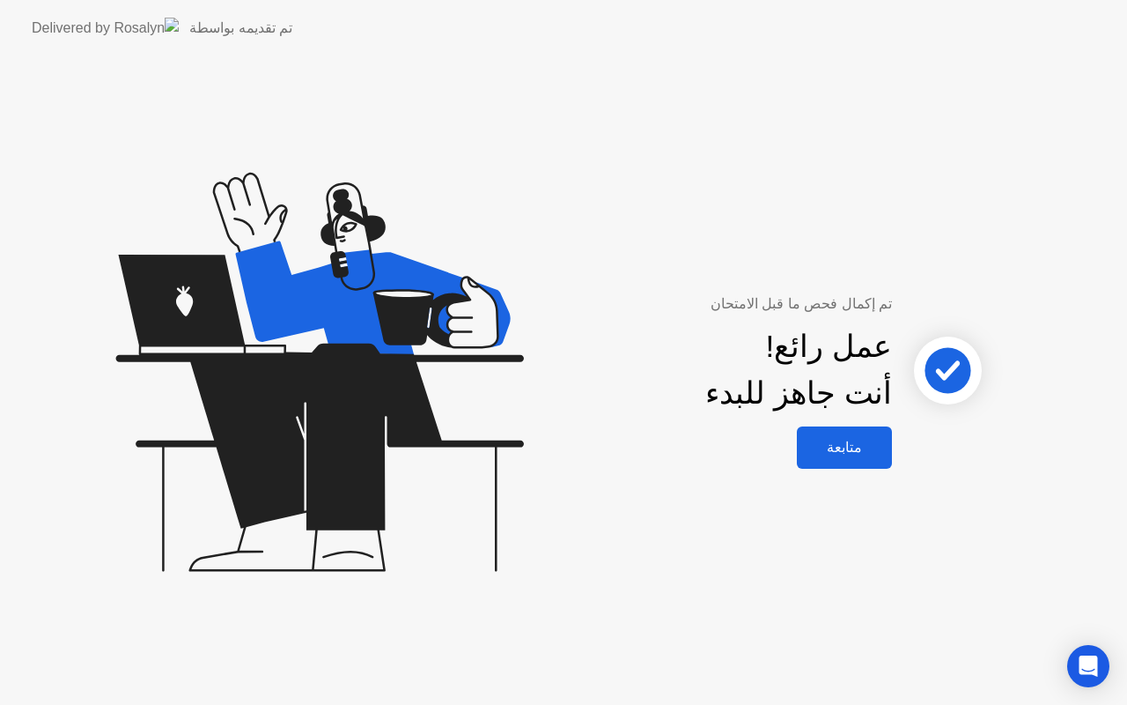
click at [853, 448] on div "متابعة" at bounding box center [844, 447] width 85 height 17
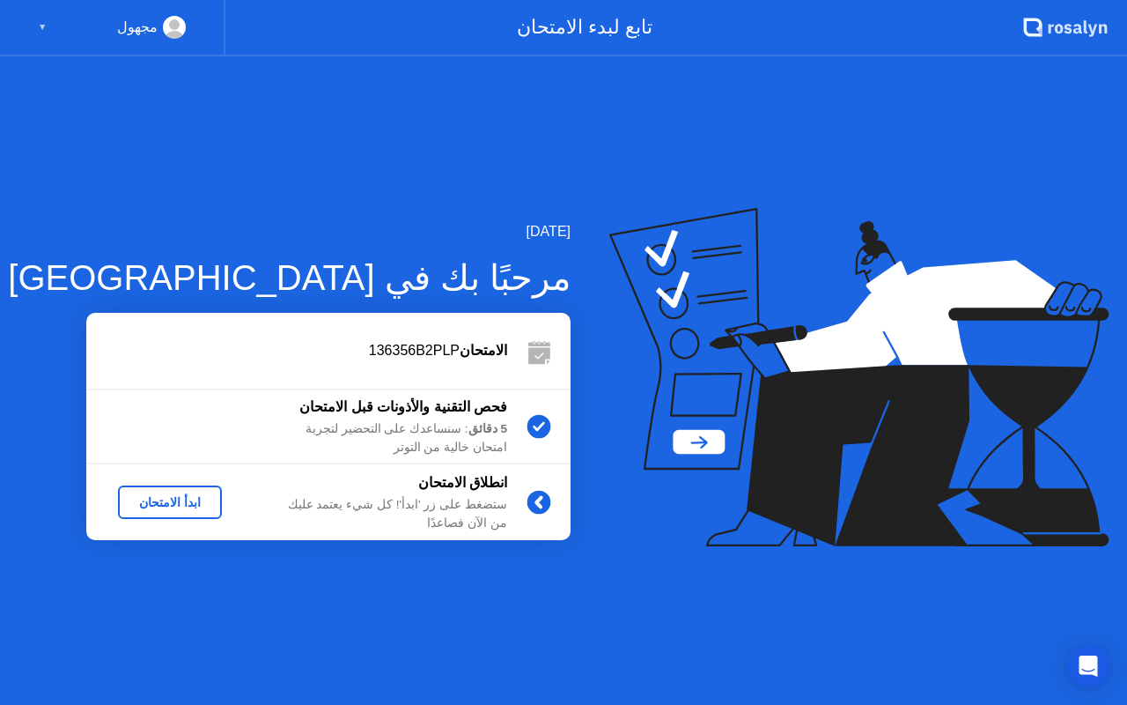
click at [174, 495] on div "ابدأ الامتحان" at bounding box center [170, 502] width 90 height 14
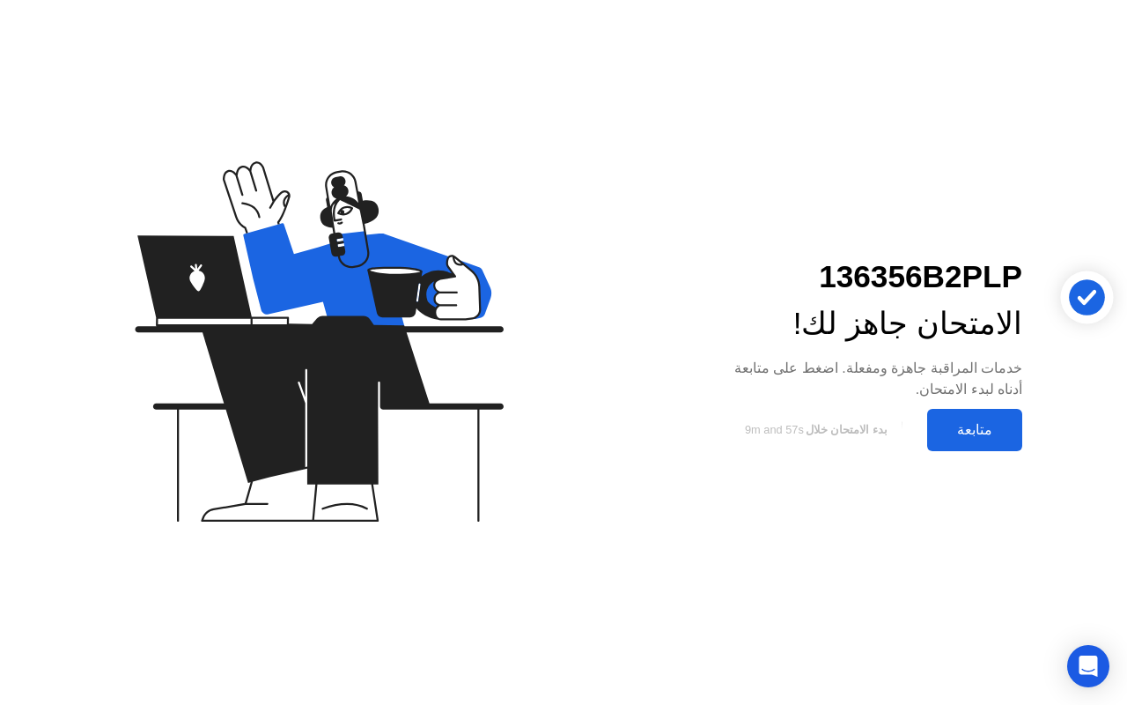
click at [978, 430] on div "متابعة" at bounding box center [975, 429] width 85 height 17
